Goal: Find specific page/section: Locate a particular part of the current website

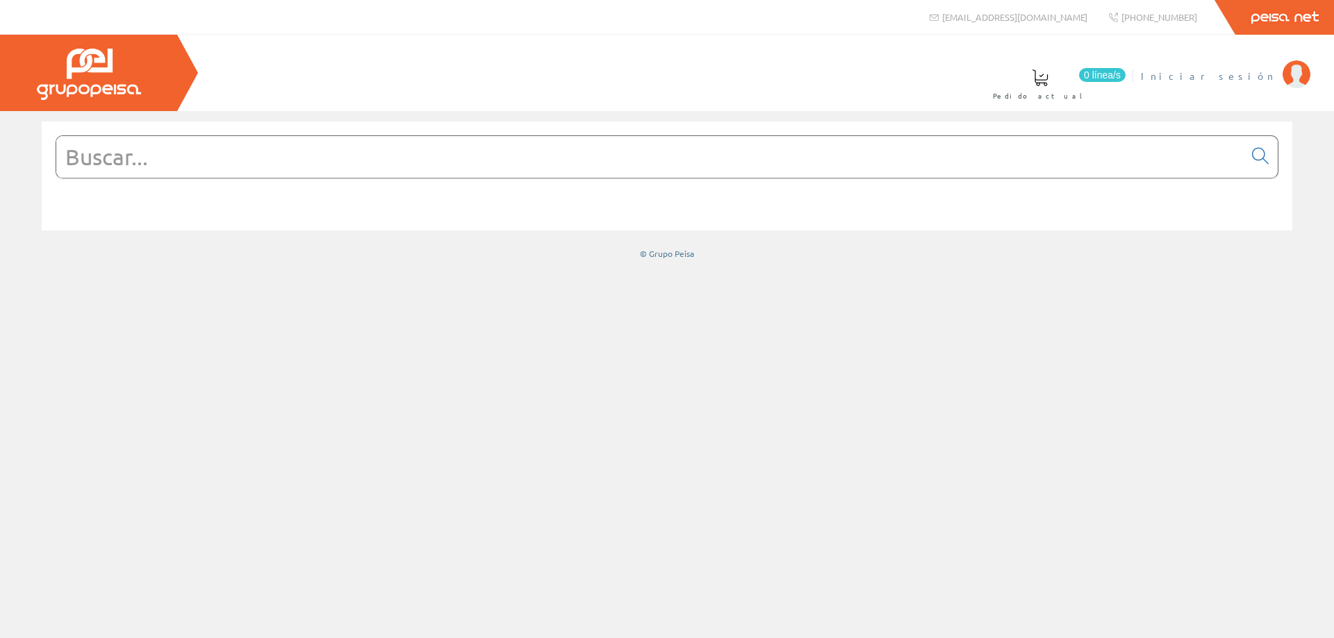
click at [1235, 76] on span "Iniciar sesión" at bounding box center [1208, 76] width 135 height 14
click at [362, 159] on input "text" at bounding box center [649, 157] width 1187 height 42
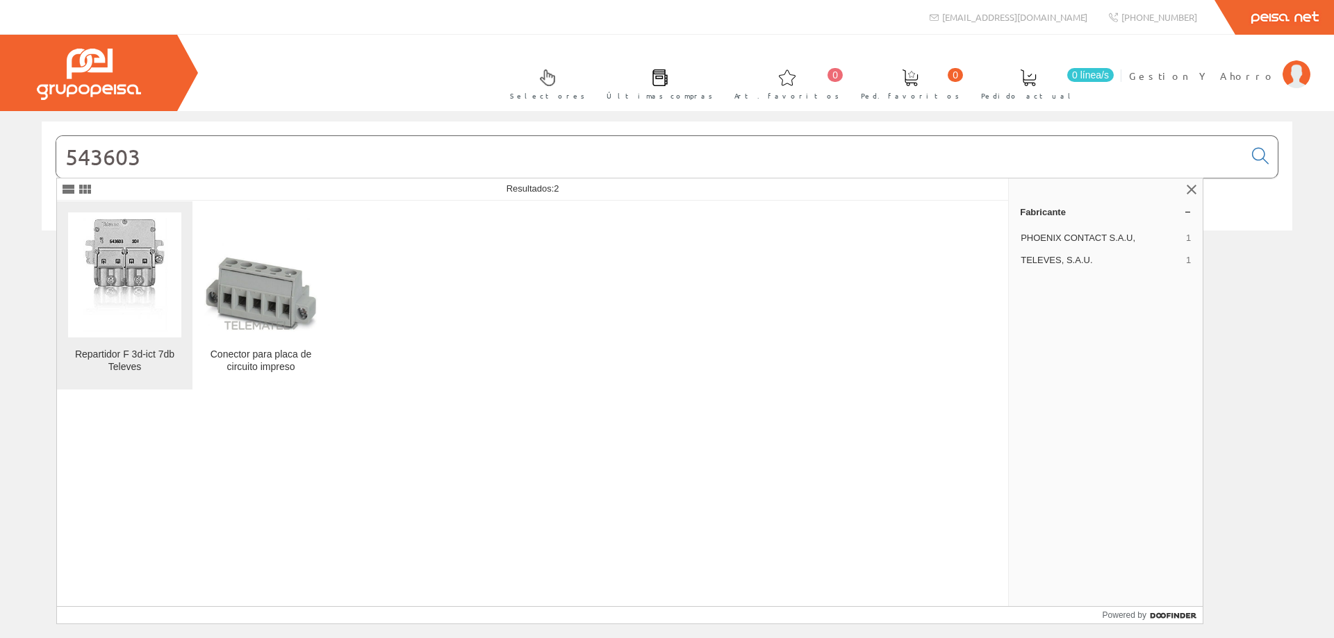
type input "543603"
click at [152, 301] on img at bounding box center [124, 274] width 113 height 113
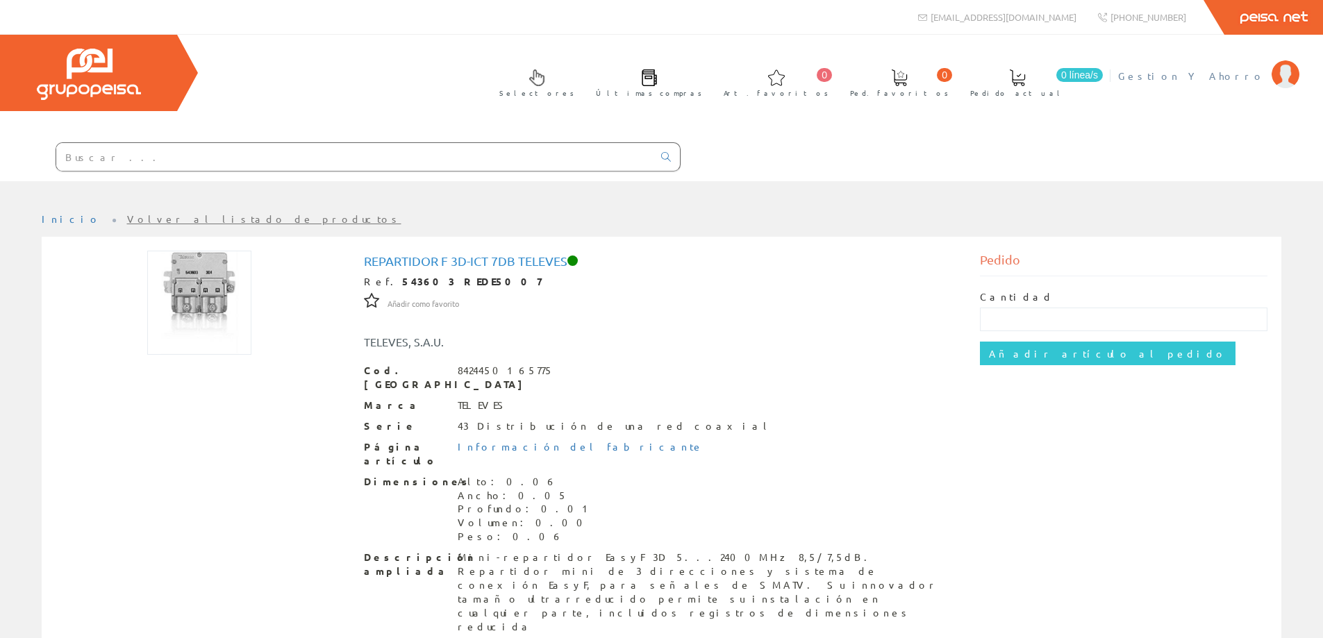
click at [1210, 81] on span "Gestion Y Ahorro" at bounding box center [1191, 76] width 147 height 14
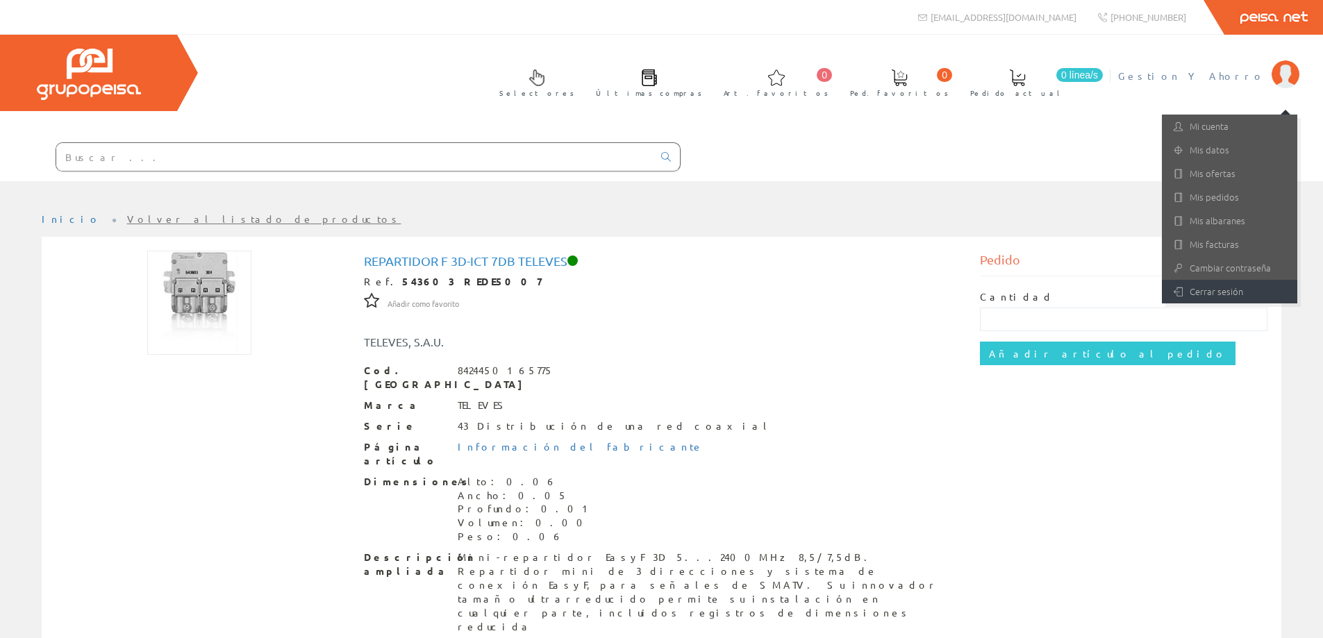
click at [1180, 303] on link "Cerrar sesión" at bounding box center [1229, 292] width 135 height 24
